Goal: Submit feedback/report problem

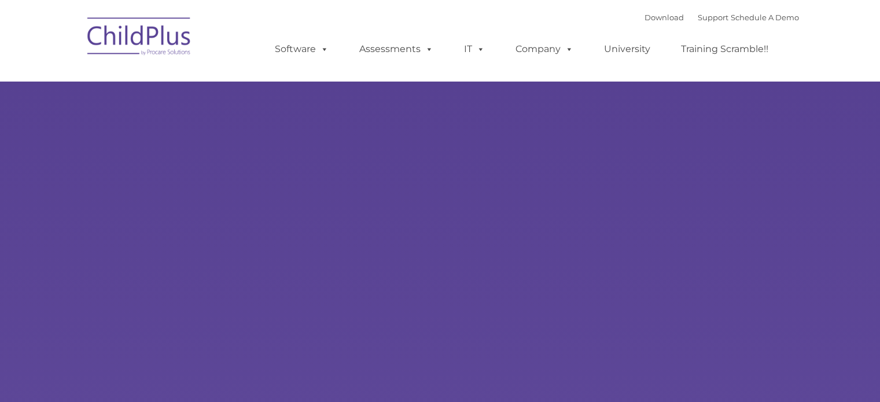
type input ""
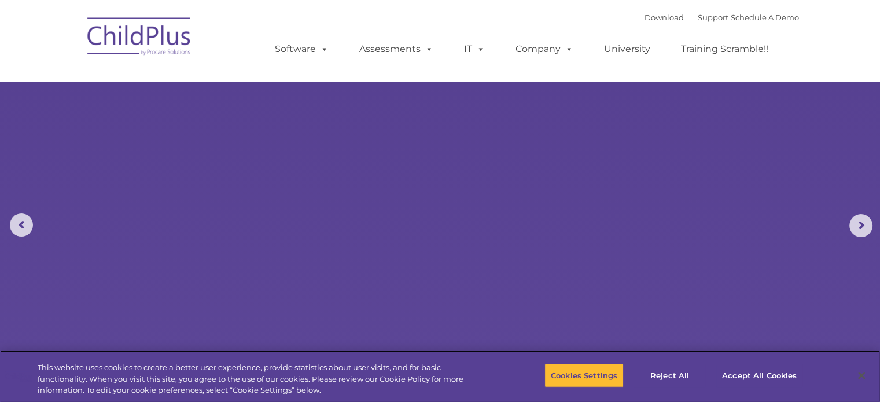
select select "MEDIUM"
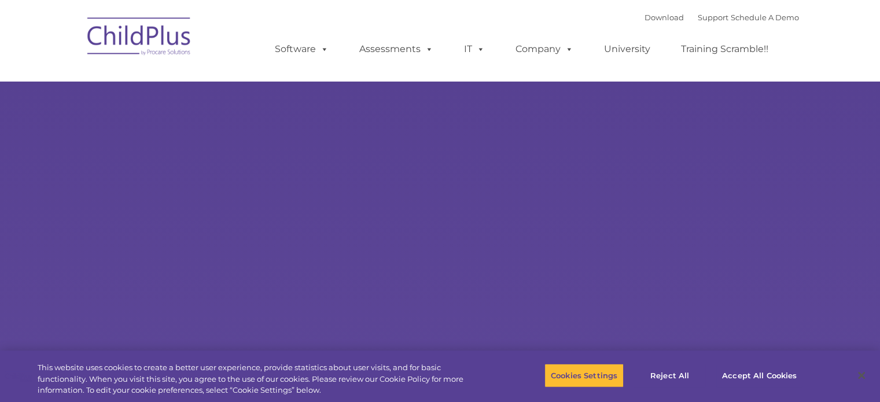
select select "MEDIUM"
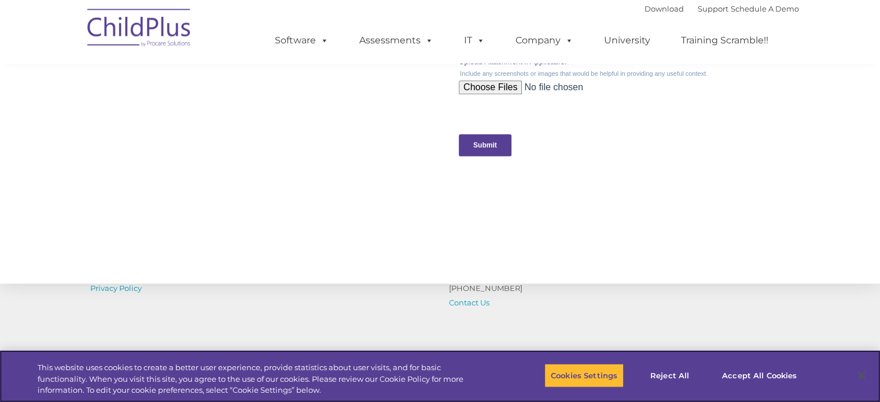
scroll to position [1188, 0]
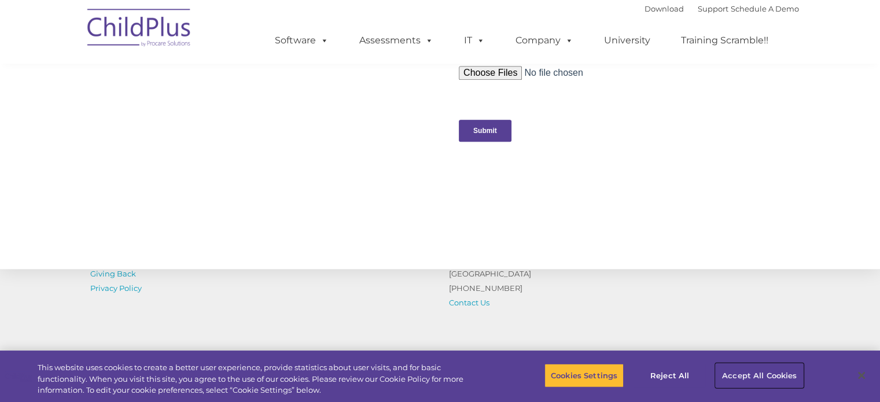
click at [730, 377] on button "Accept All Cookies" at bounding box center [759, 375] width 87 height 24
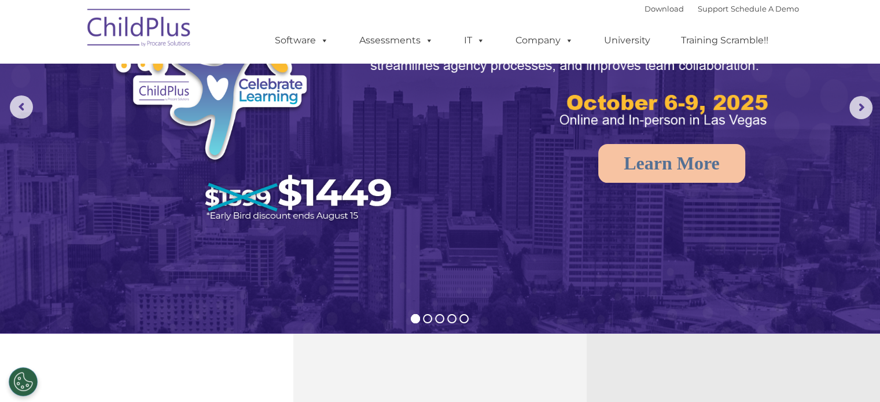
scroll to position [0, 0]
